Goal: Task Accomplishment & Management: Use online tool/utility

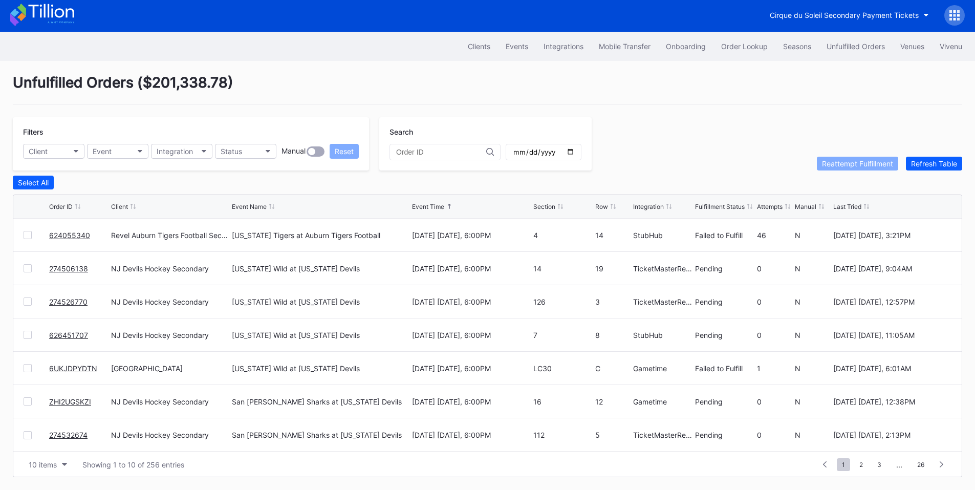
scroll to position [4, 0]
click at [63, 146] on button "Client" at bounding box center [53, 151] width 61 height 15
type input "nj"
click at [81, 188] on div "NJ Devils Hockey Secondary" at bounding box center [82, 196] width 119 height 19
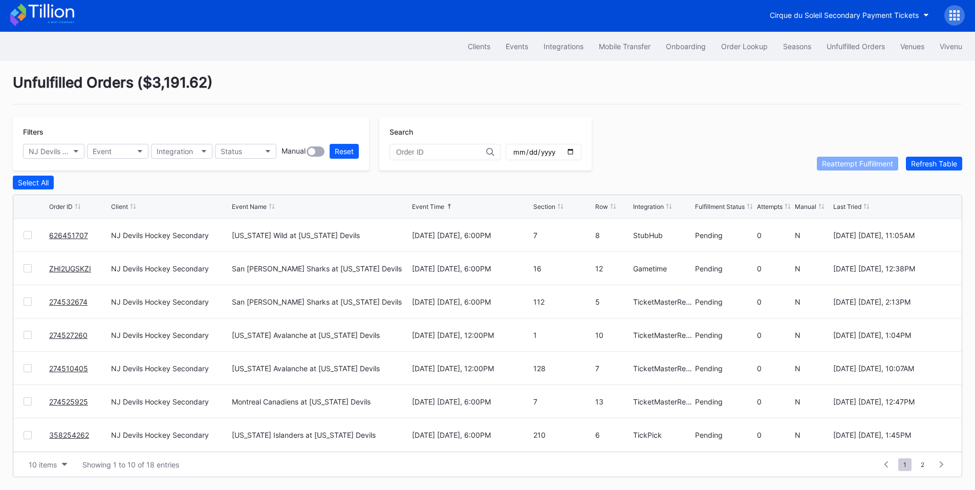
scroll to position [0, 0]
click at [33, 182] on div "Select All" at bounding box center [33, 182] width 31 height 9
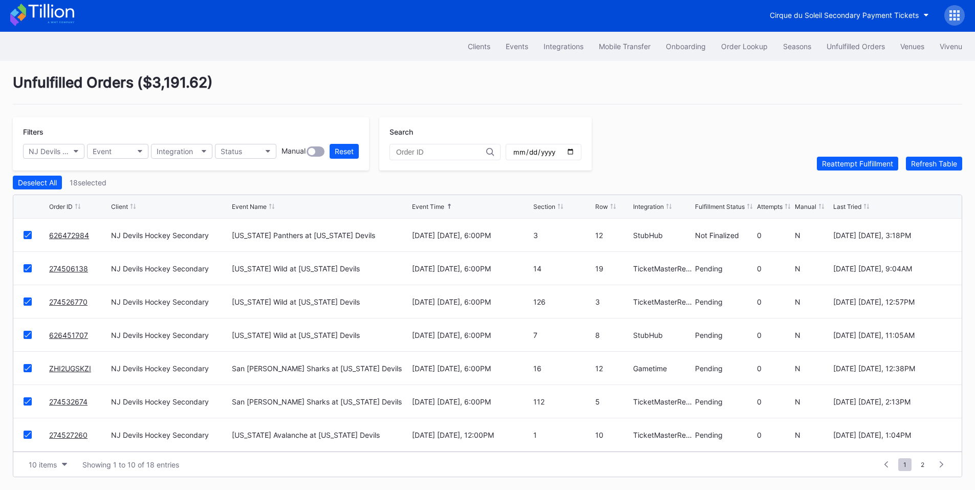
click at [28, 233] on icon at bounding box center [28, 234] width 6 height 5
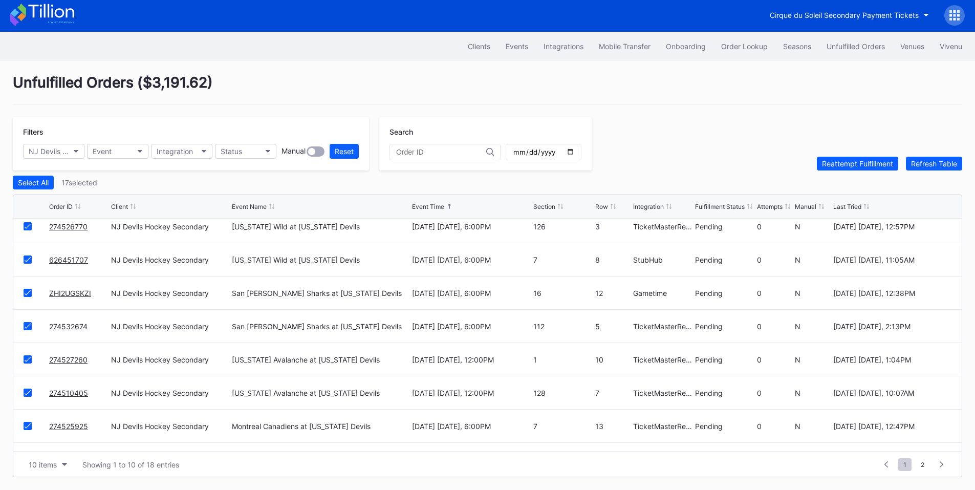
scroll to position [100, 0]
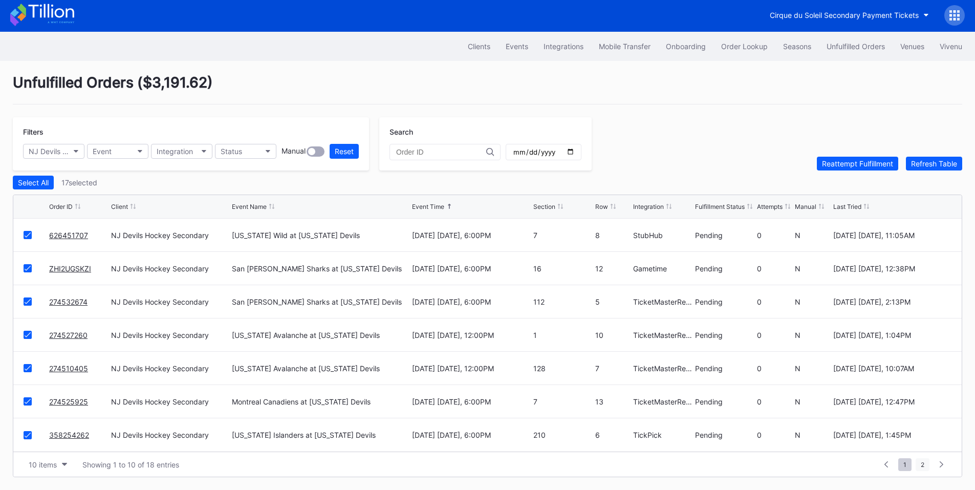
click at [923, 464] on span "2" at bounding box center [922, 464] width 14 height 13
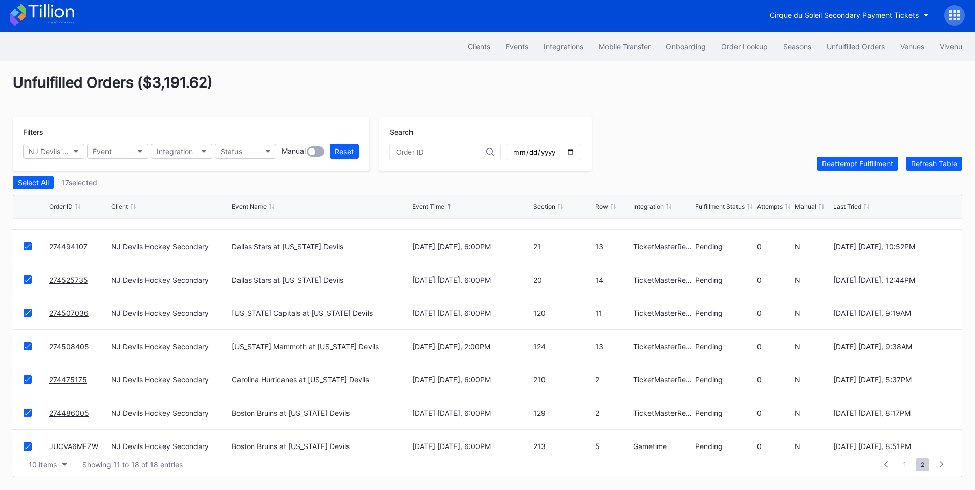
scroll to position [33, 0]
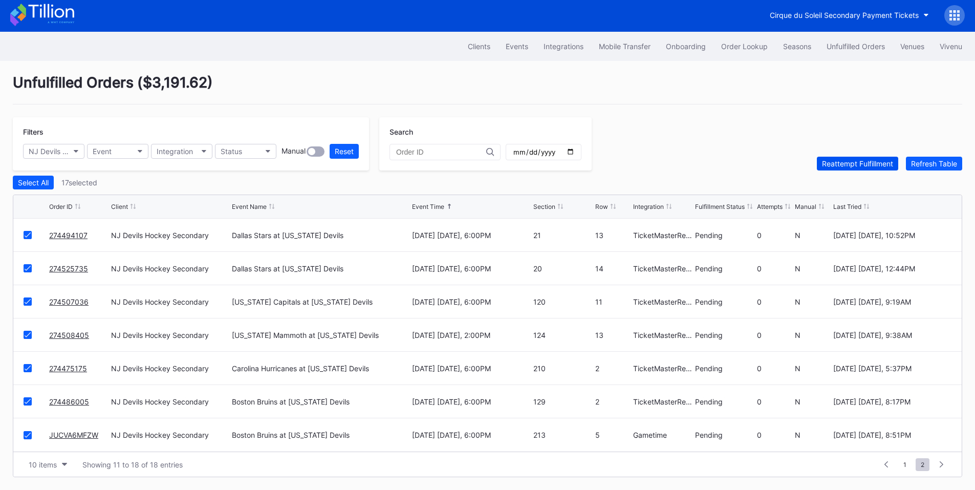
click at [863, 165] on div "Reattempt Fulfillment" at bounding box center [857, 163] width 71 height 9
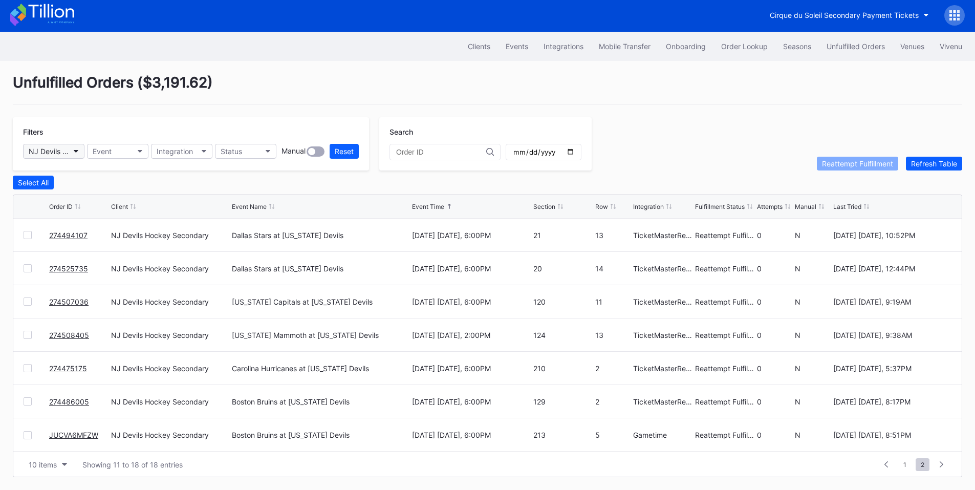
click at [75, 150] on icon "button" at bounding box center [76, 151] width 5 height 3
type input "pru"
click at [71, 192] on div "[GEOGRAPHIC_DATA]" at bounding box center [67, 196] width 72 height 9
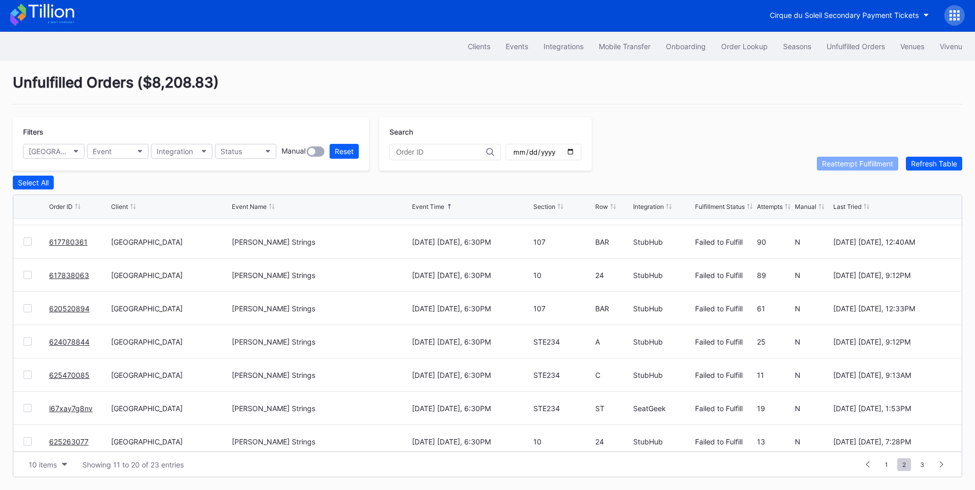
scroll to position [100, 0]
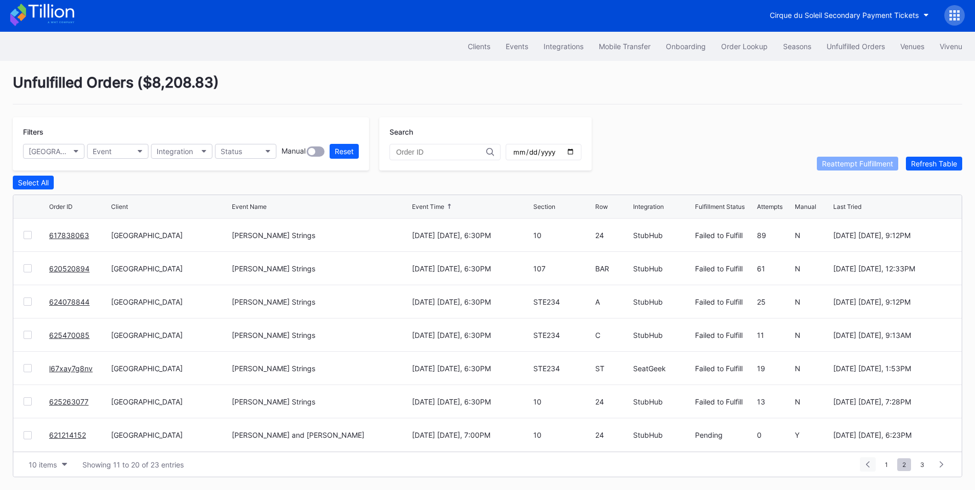
click at [870, 461] on div at bounding box center [868, 464] width 16 height 14
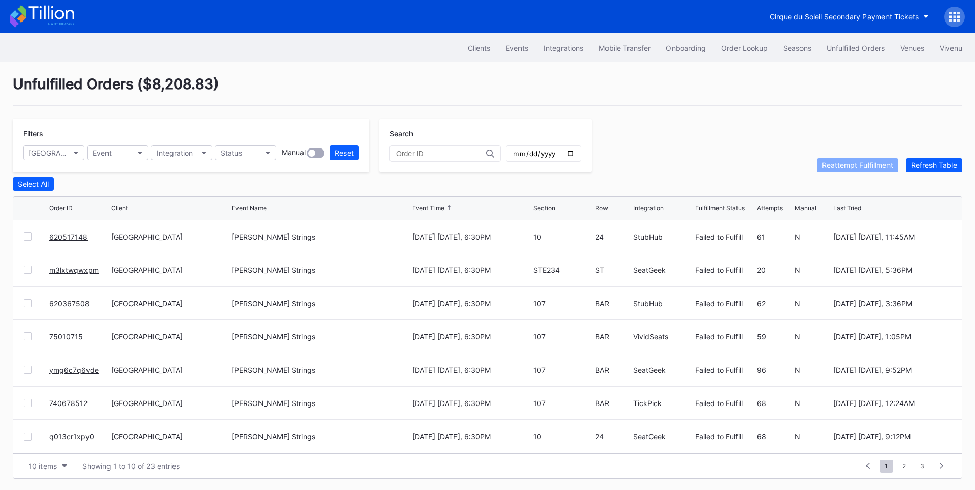
scroll to position [0, 0]
